Goal: Task Accomplishment & Management: Use online tool/utility

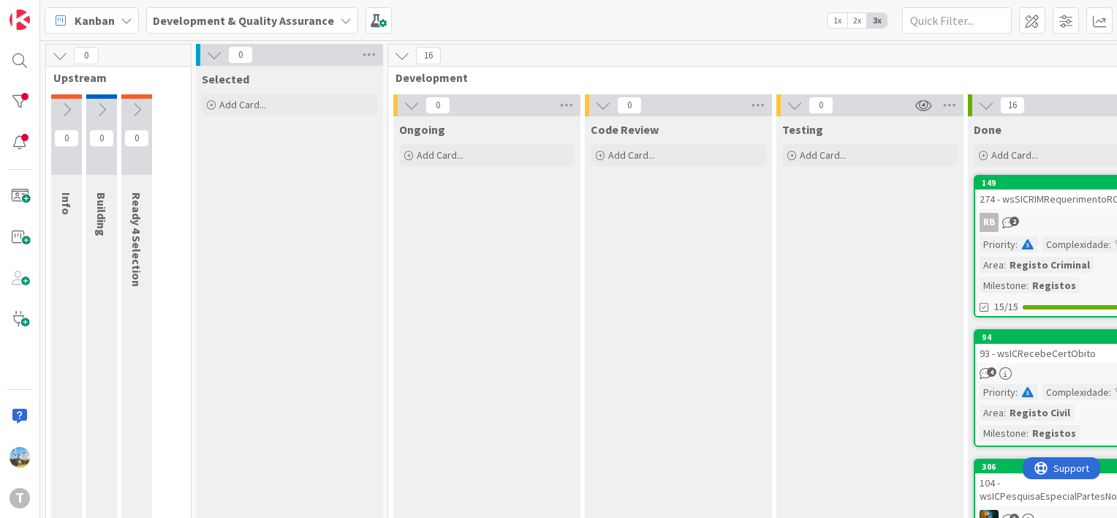
scroll to position [0, 137]
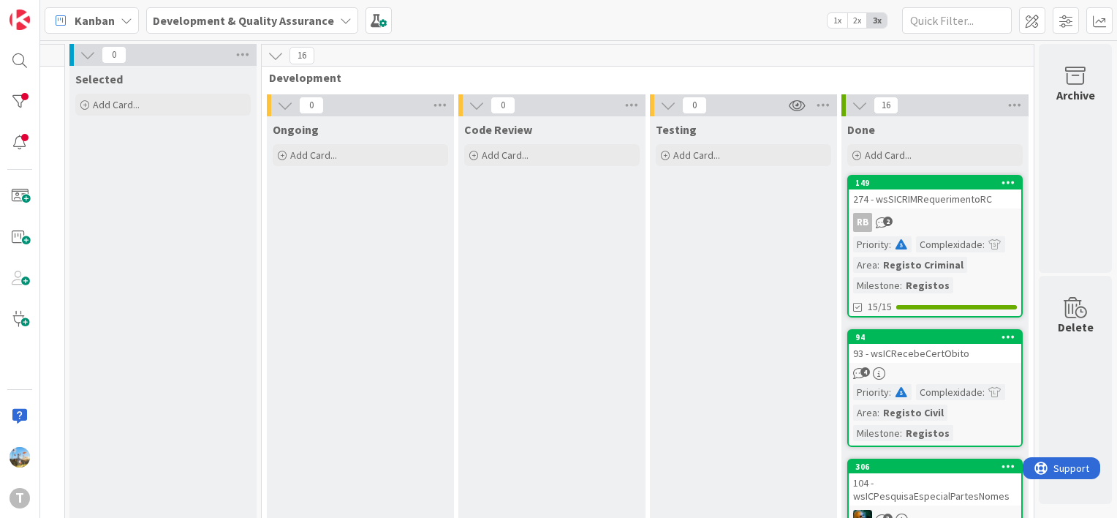
click at [895, 243] on span at bounding box center [901, 244] width 13 height 10
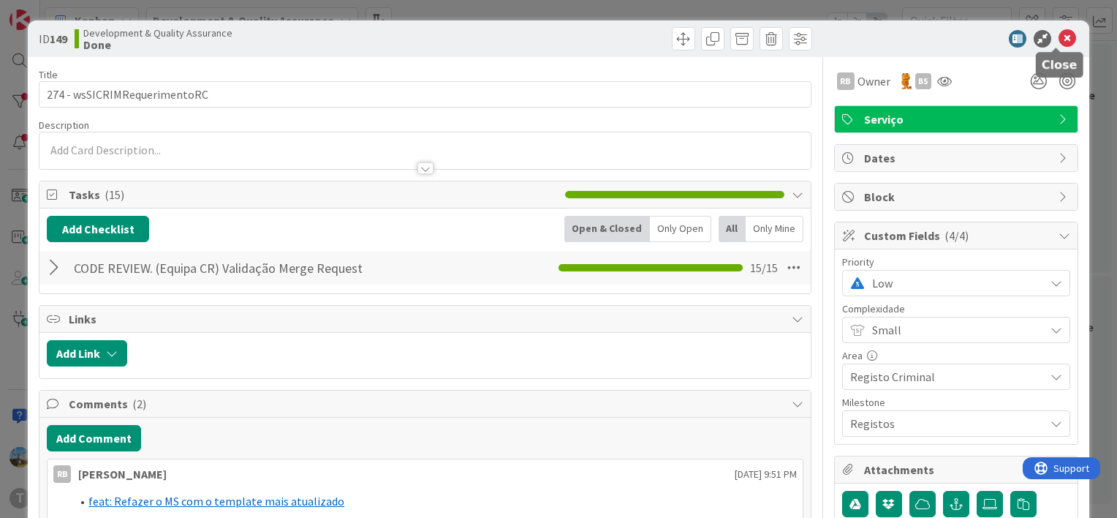
click at [1059, 39] on icon at bounding box center [1068, 39] width 18 height 18
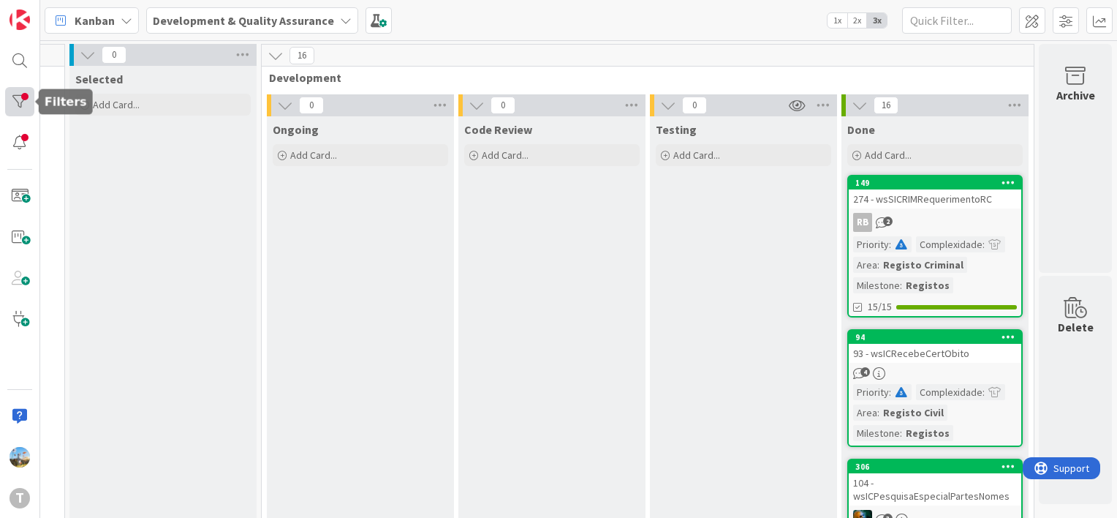
click at [23, 105] on div at bounding box center [19, 101] width 29 height 29
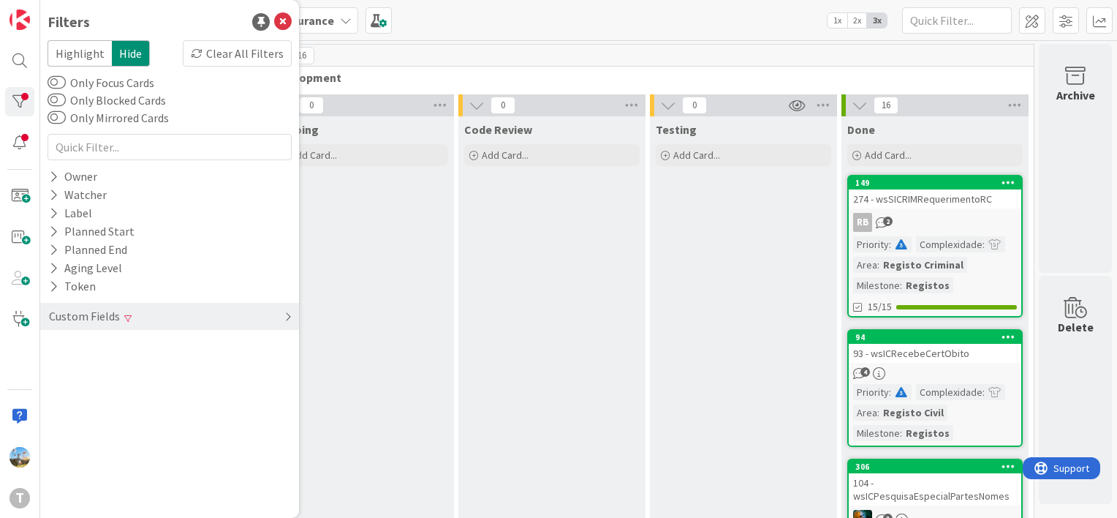
click at [219, 321] on div "Custom Fields" at bounding box center [169, 316] width 259 height 27
click at [158, 344] on div "Priority Clear" at bounding box center [169, 346] width 259 height 18
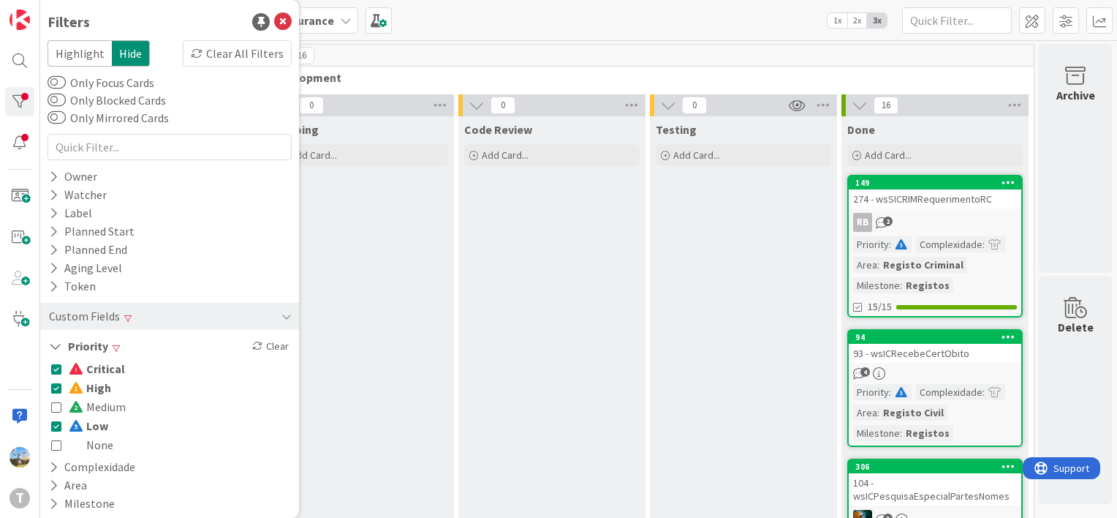
click at [82, 385] on span at bounding box center [78, 388] width 18 height 12
click at [94, 371] on span "Critical" at bounding box center [97, 368] width 56 height 19
click at [93, 366] on span "Critical" at bounding box center [96, 368] width 54 height 19
click at [86, 425] on span "Low" at bounding box center [88, 425] width 39 height 19
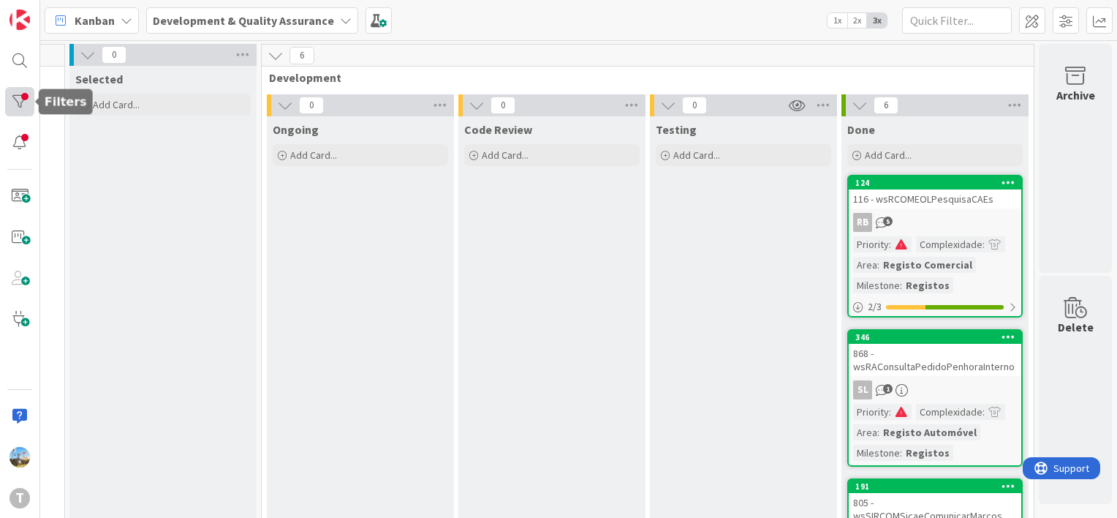
click at [20, 96] on div at bounding box center [19, 101] width 29 height 29
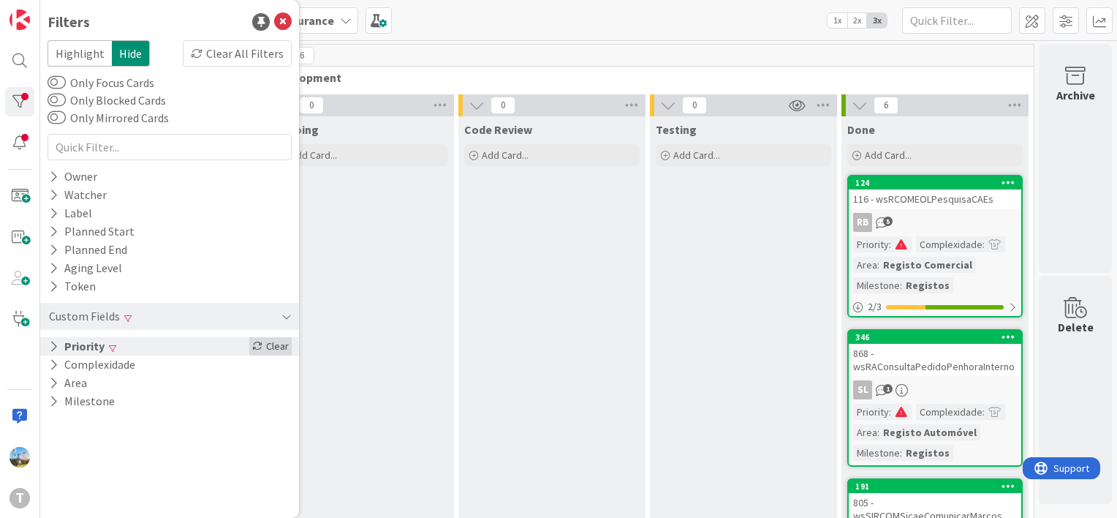
click at [254, 347] on icon at bounding box center [257, 346] width 10 height 10
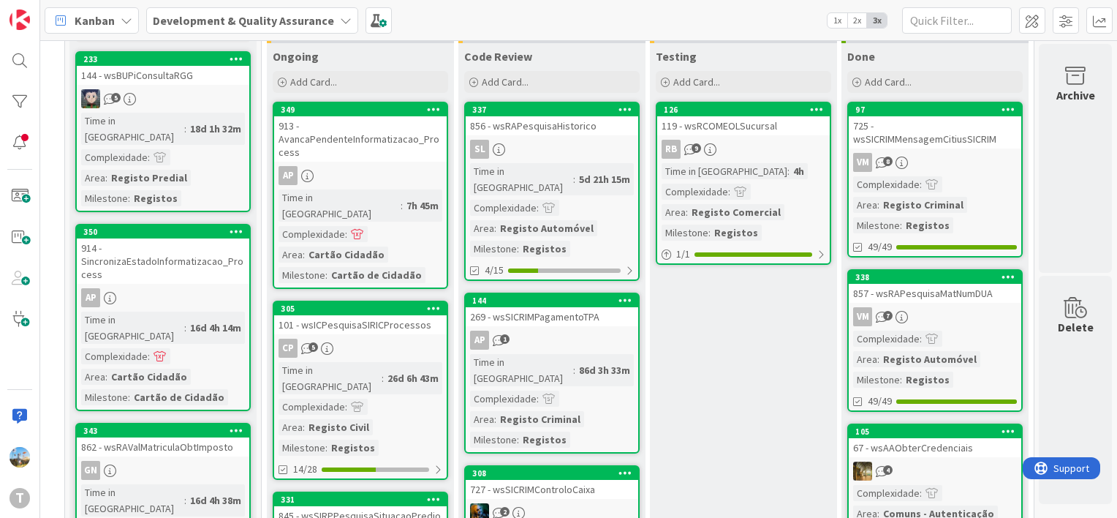
scroll to position [0, 137]
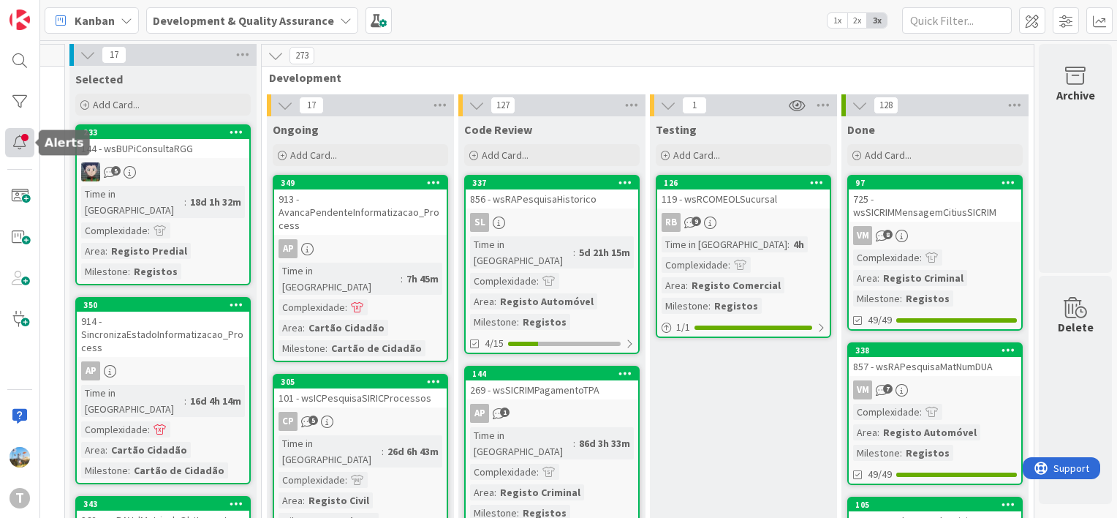
click at [26, 135] on div at bounding box center [19, 142] width 29 height 29
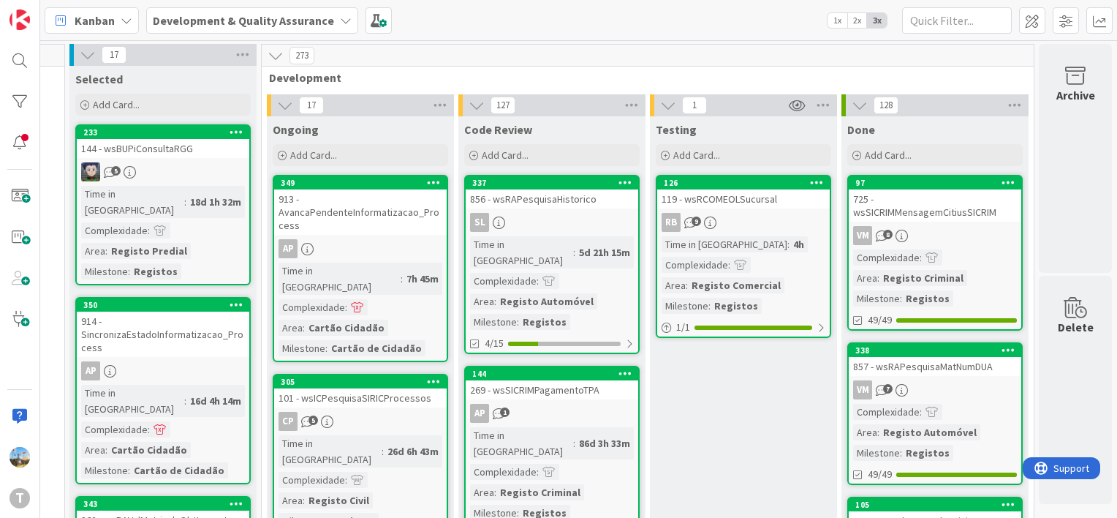
click at [781, 216] on div "RB 9" at bounding box center [743, 222] width 173 height 19
click at [694, 262] on div "Complexidade" at bounding box center [695, 265] width 67 height 16
click at [722, 273] on div "Time in Column : 4h Complexidade : Area : Registo Comercial Milestone : Registos" at bounding box center [744, 274] width 164 height 77
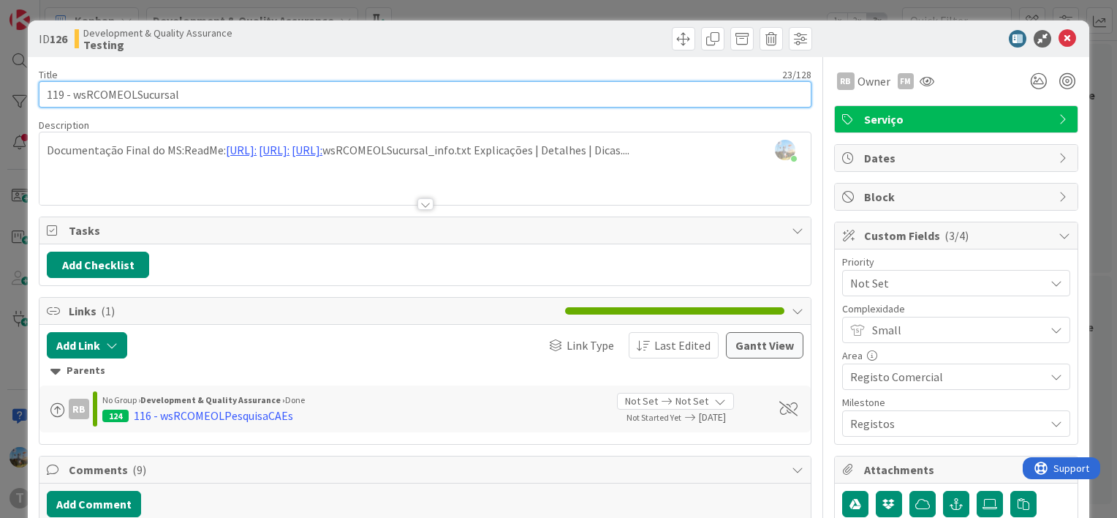
drag, startPoint x: 205, startPoint y: 93, endPoint x: 72, endPoint y: 94, distance: 133.8
